Goal: Find specific page/section: Find specific page/section

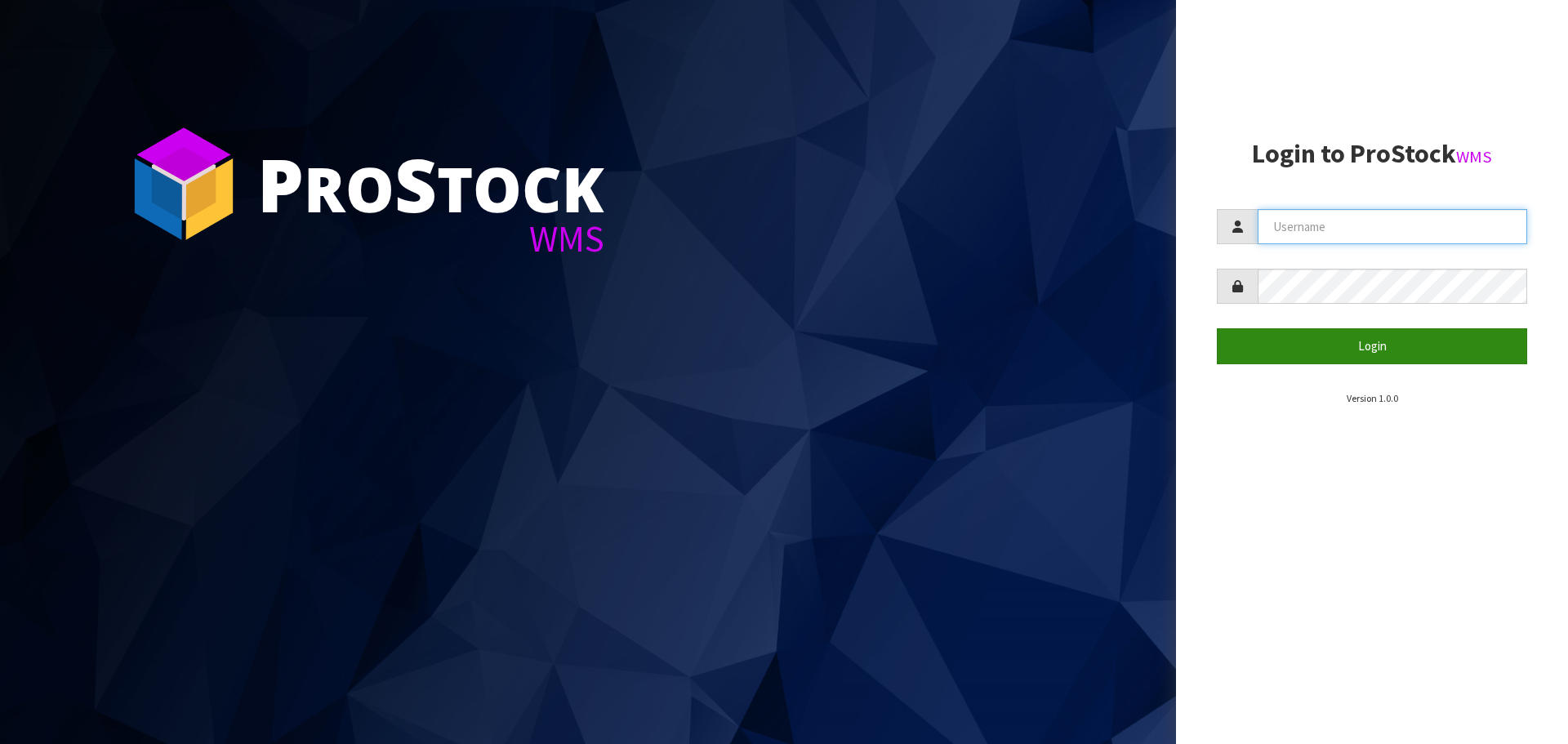
type input "[EMAIL_ADDRESS][DOMAIN_NAME]"
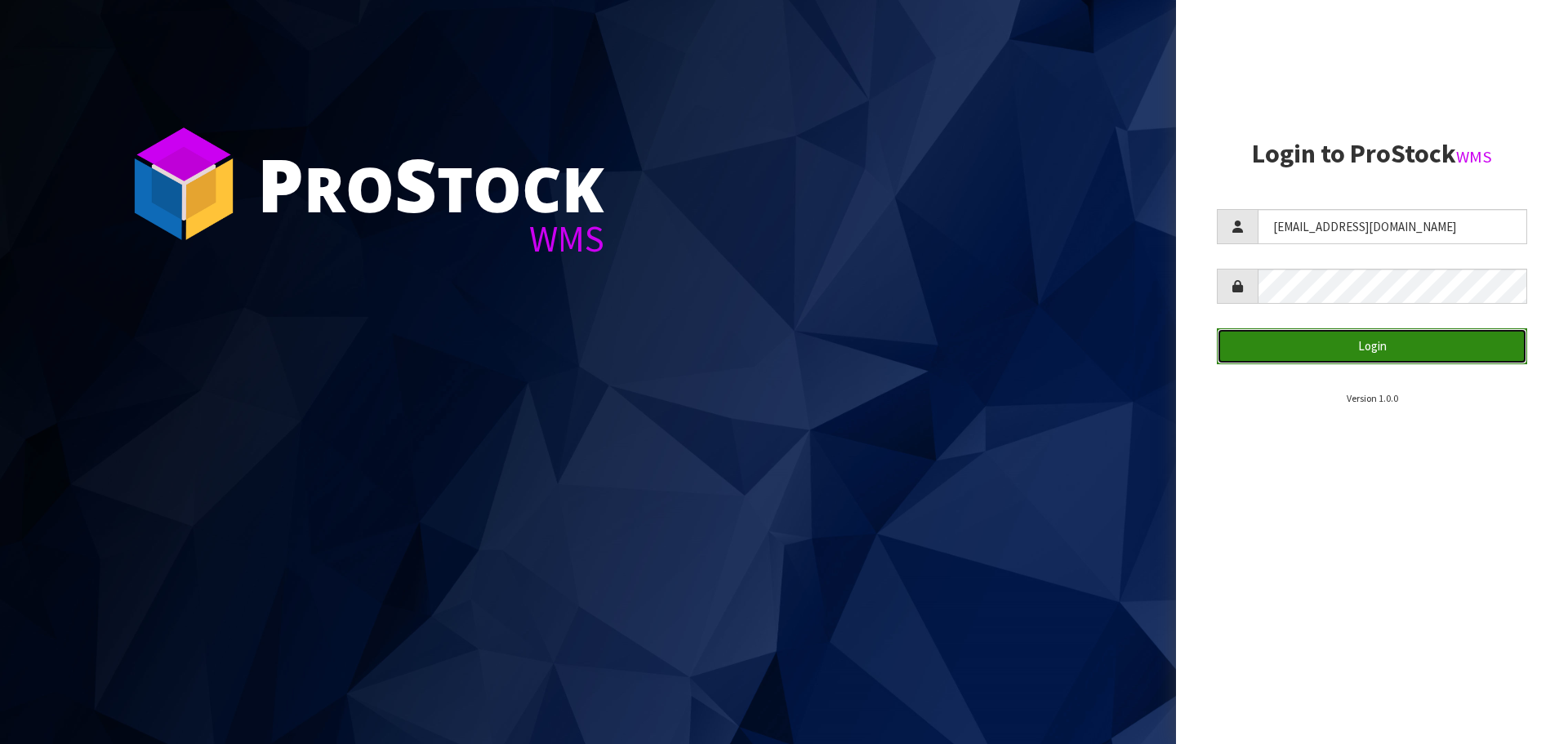
click at [1378, 340] on button "Login" at bounding box center [1372, 345] width 310 height 35
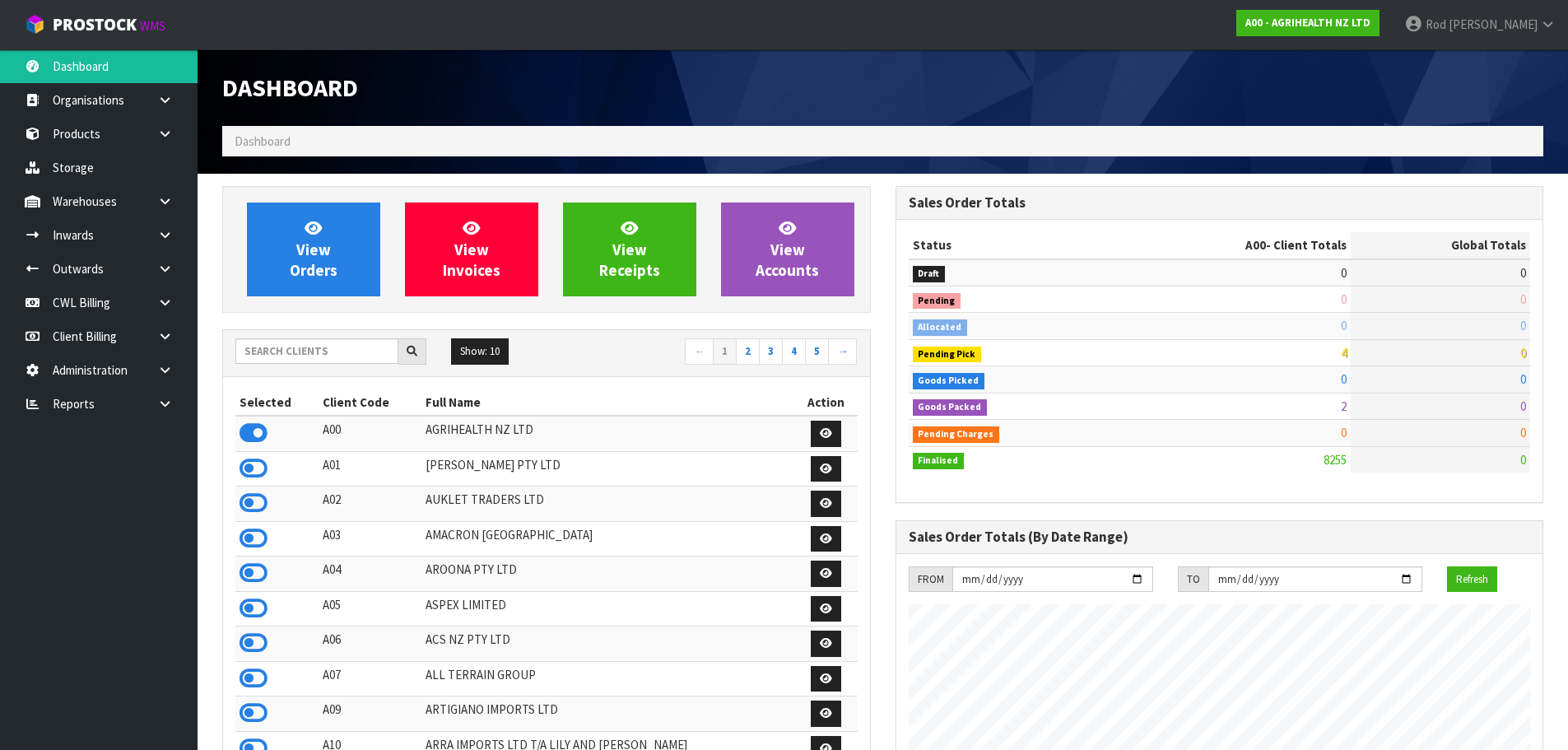
scroll to position [1246, 673]
click at [164, 403] on icon at bounding box center [164, 403] width 16 height 13
click at [84, 471] on link "CWL" at bounding box center [98, 471] width 198 height 33
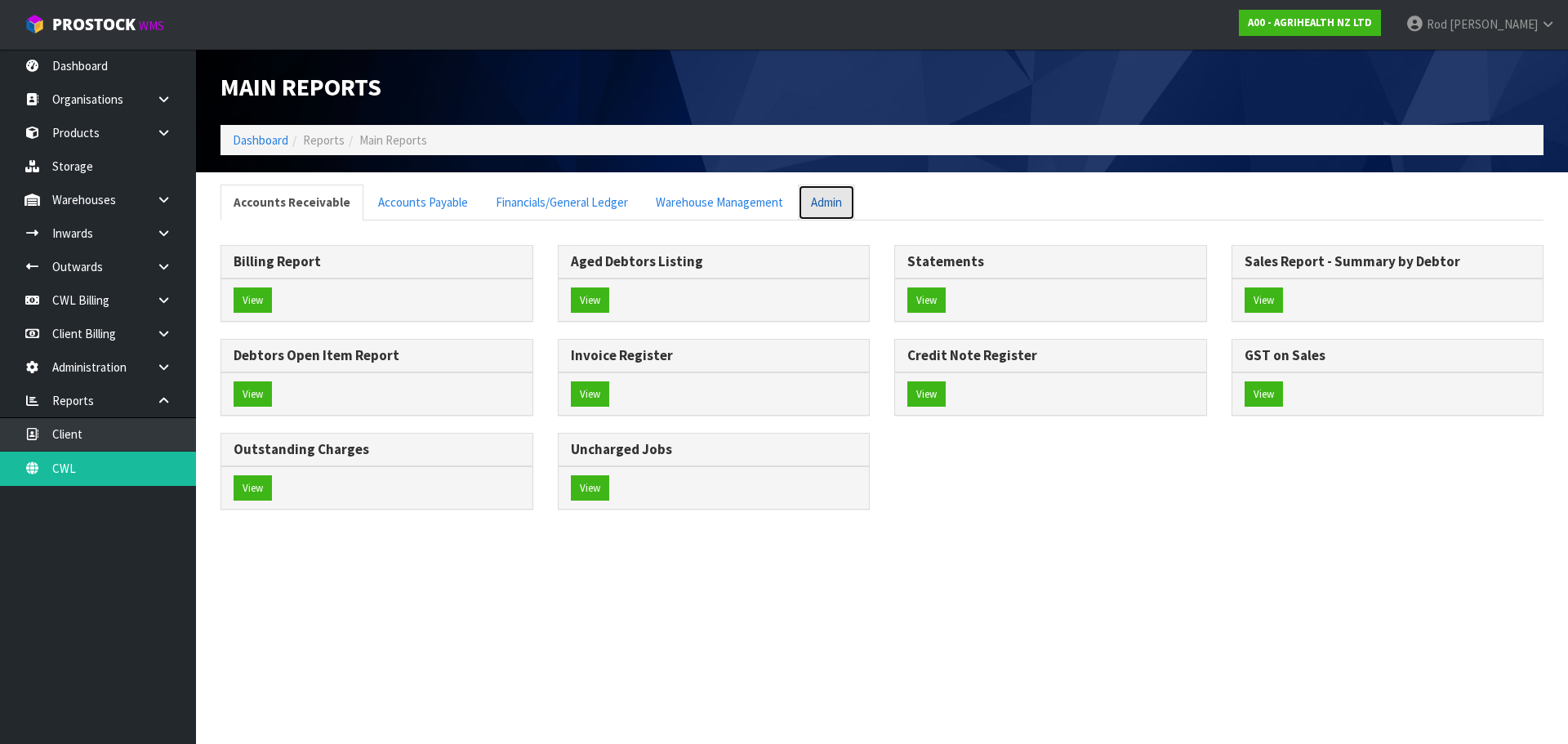
click at [801, 199] on link "Admin" at bounding box center [826, 202] width 57 height 35
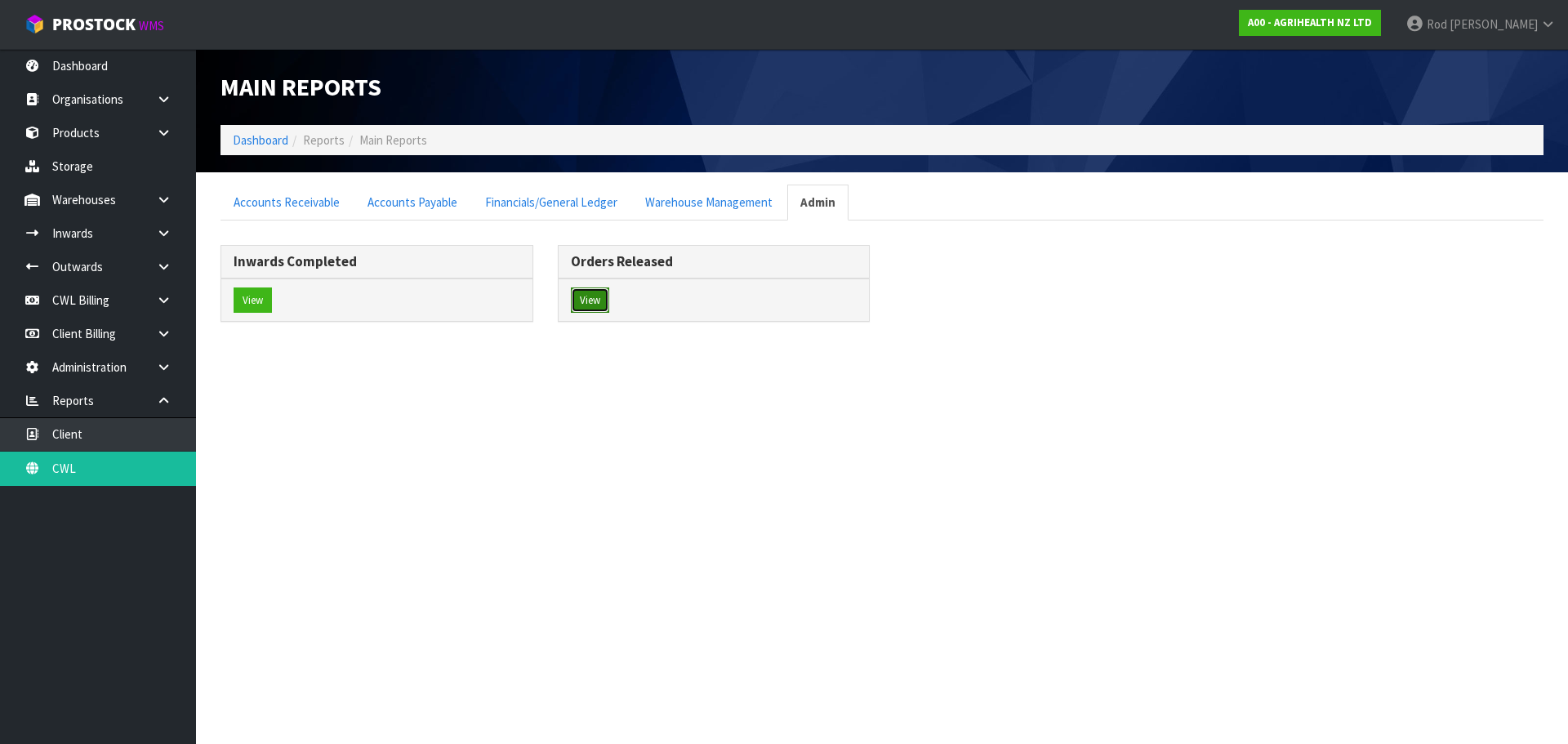
click at [594, 295] on button "View" at bounding box center [589, 300] width 38 height 26
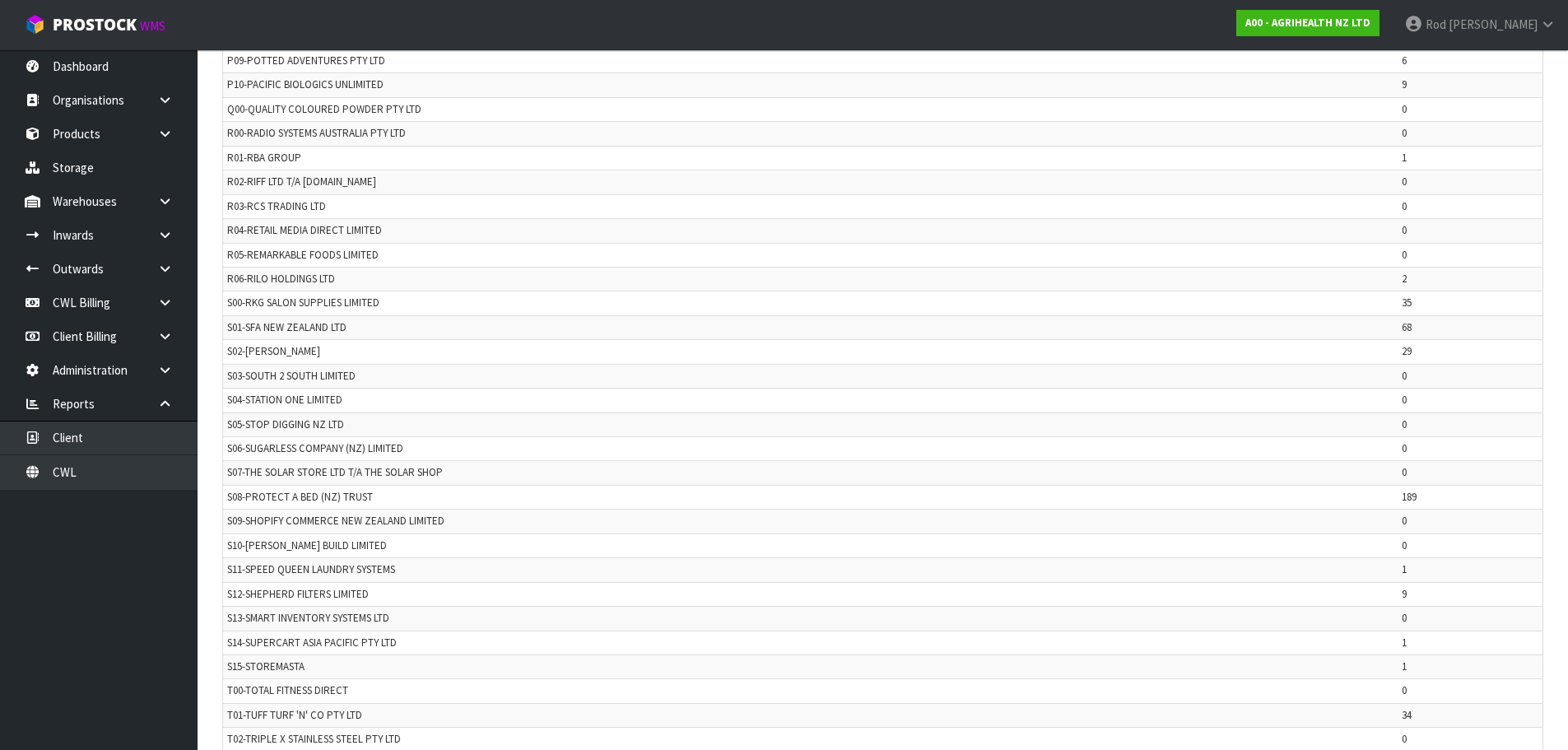
scroll to position [3215, 0]
